Goal: Information Seeking & Learning: Learn about a topic

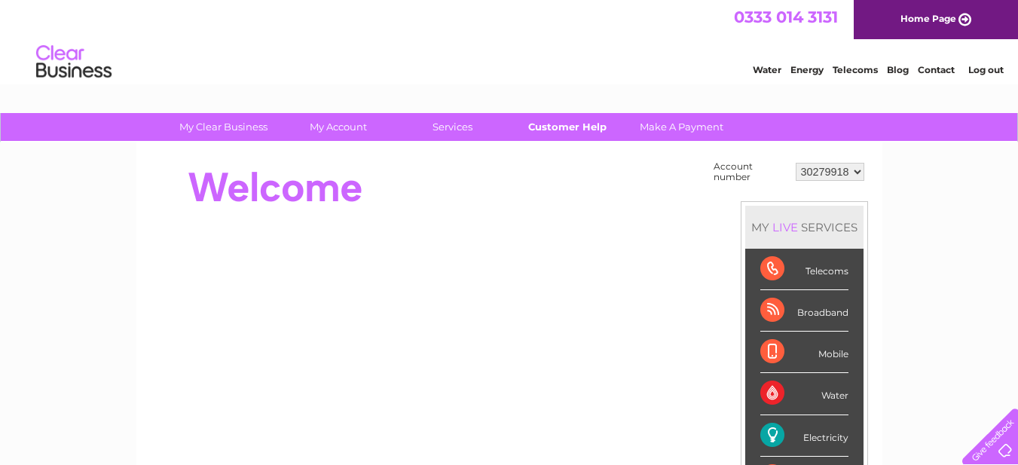
click at [575, 130] on link "Customer Help" at bounding box center [567, 127] width 124 height 28
